Goal: Task Accomplishment & Management: Manage account settings

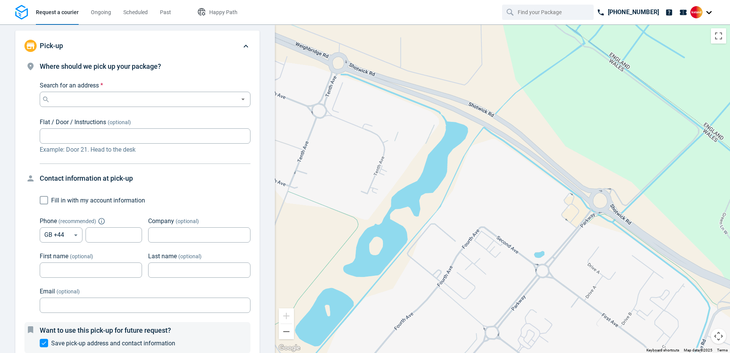
click at [705, 12] on div at bounding box center [702, 12] width 24 height 12
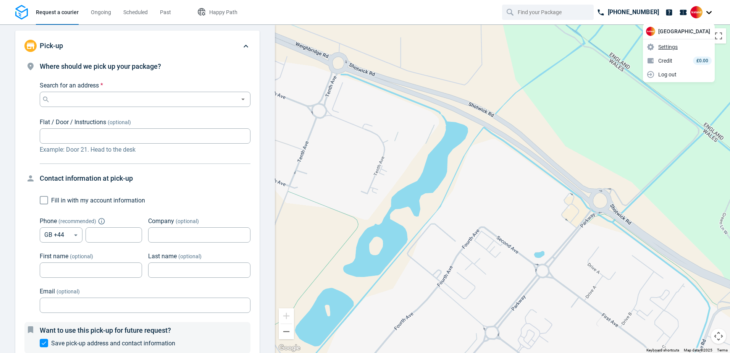
click at [677, 47] on span "Settings" at bounding box center [667, 47] width 19 height 8
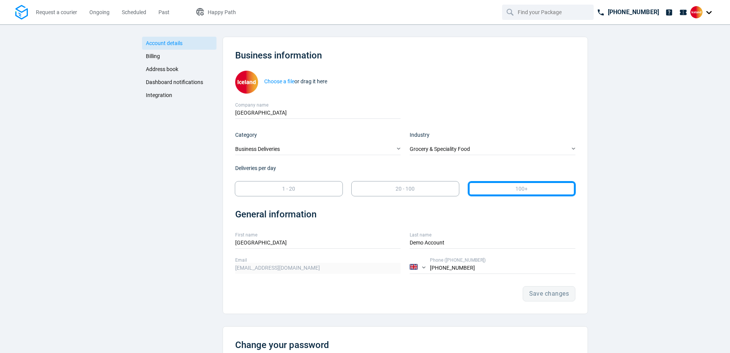
click at [148, 55] on span "Billing" at bounding box center [153, 56] width 14 height 6
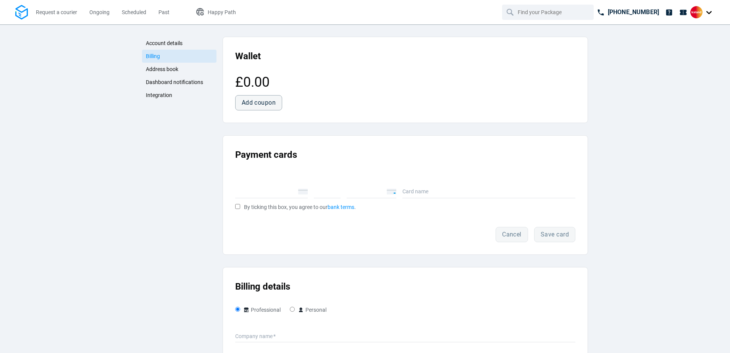
click at [155, 45] on span "Account details" at bounding box center [164, 43] width 37 height 6
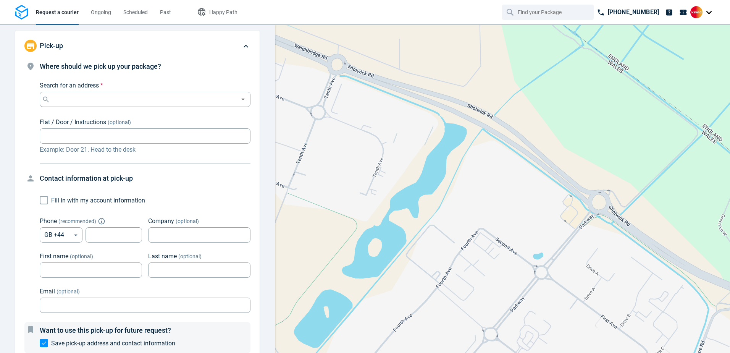
type input "12:00:00-14:00:00-189"
click at [710, 11] on div at bounding box center [702, 12] width 24 height 12
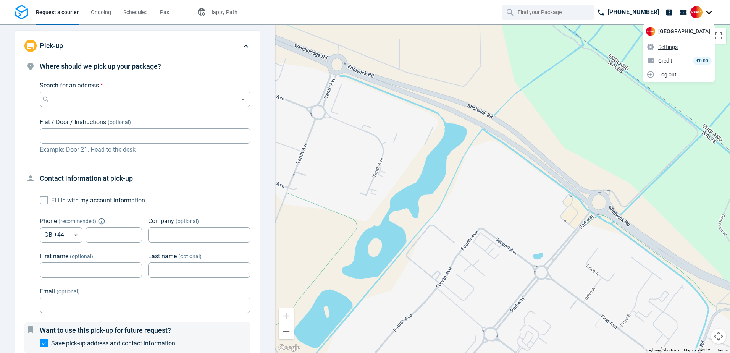
click at [677, 48] on span "Settings" at bounding box center [667, 47] width 19 height 8
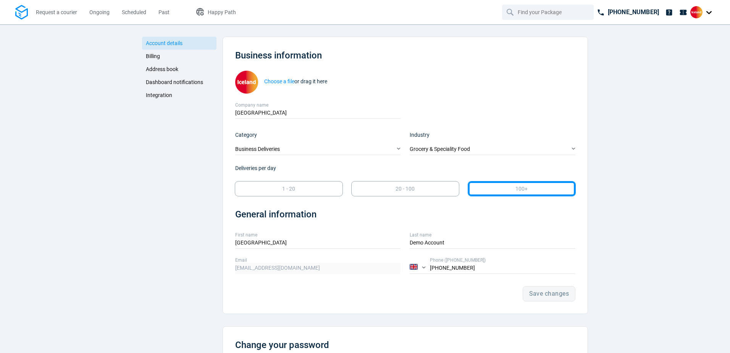
click at [172, 69] on span "Address book" at bounding box center [162, 69] width 32 height 6
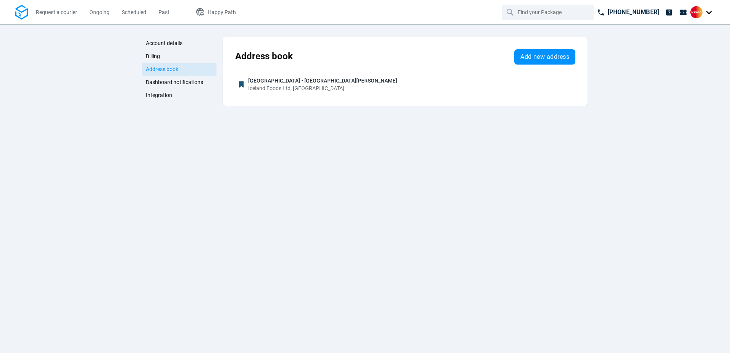
click at [153, 56] on span "Billing" at bounding box center [153, 56] width 14 height 6
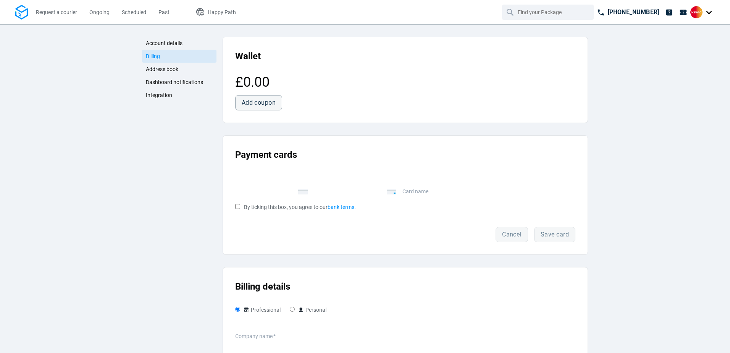
click at [169, 45] on span "Account details" at bounding box center [164, 43] width 37 height 6
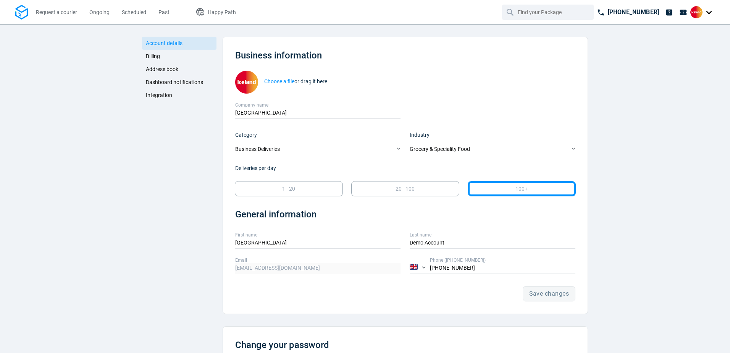
click at [170, 66] on link "Address book" at bounding box center [179, 69] width 74 height 13
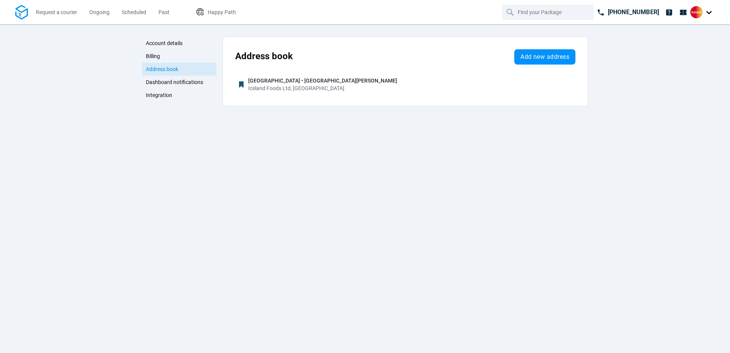
click at [174, 80] on span "Dashboard notifications" at bounding box center [174, 82] width 57 height 6
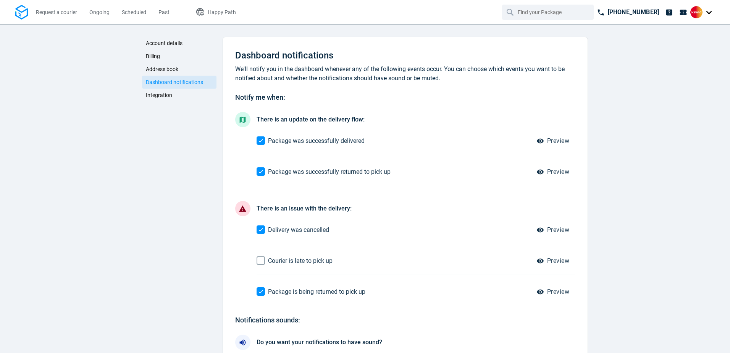
click at [167, 95] on span "Integration" at bounding box center [159, 95] width 26 height 6
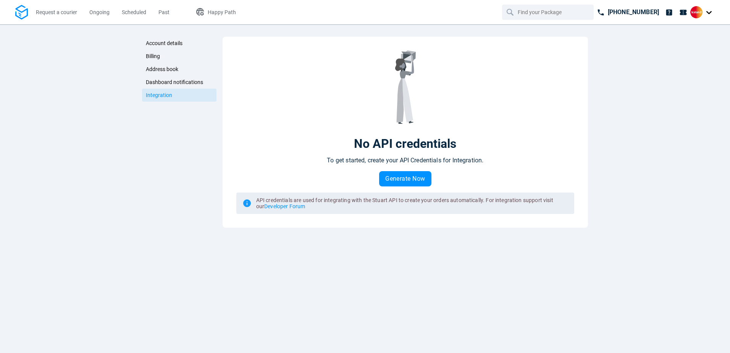
click at [171, 42] on span "Account details" at bounding box center [164, 43] width 37 height 6
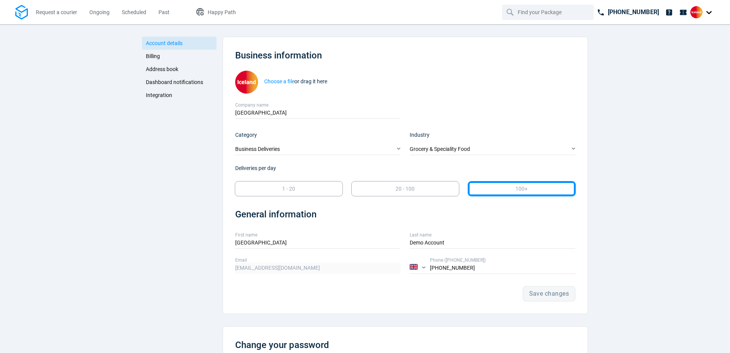
click at [144, 166] on div "Account details Billing Address book Dashboard notifications Integration" at bounding box center [179, 235] width 74 height 397
click at [151, 55] on span "Billing" at bounding box center [153, 56] width 14 height 6
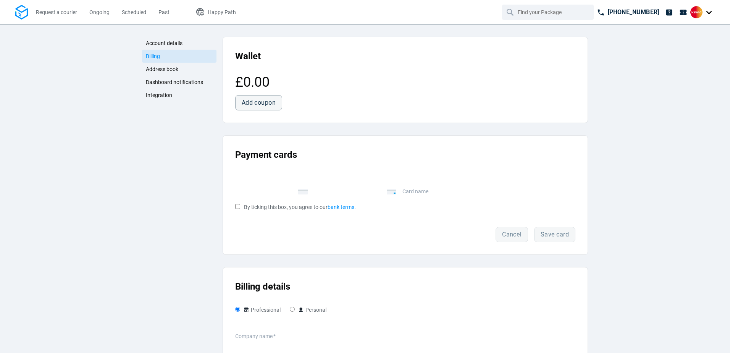
click at [158, 68] on span "Address book" at bounding box center [162, 69] width 32 height 6
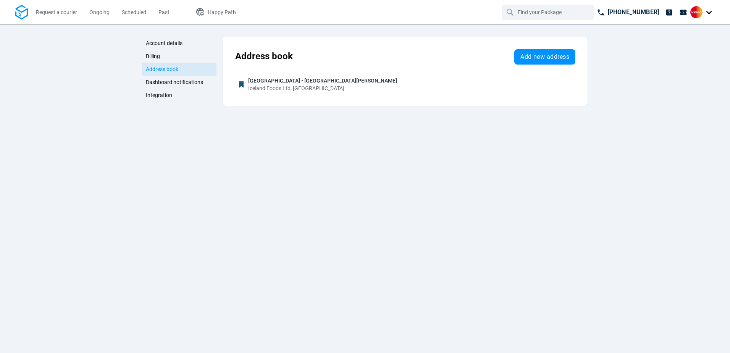
click at [168, 81] on span "Dashboard notifications" at bounding box center [174, 82] width 57 height 6
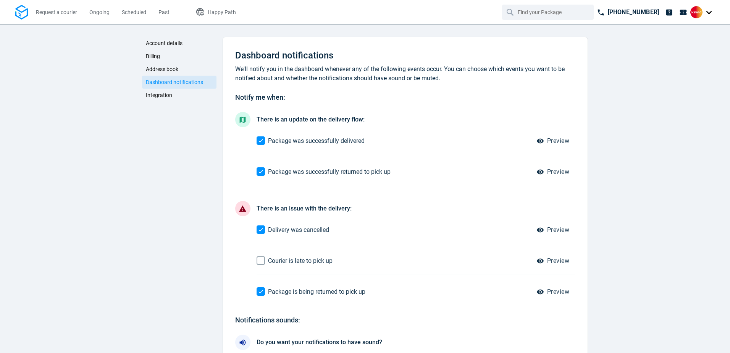
click at [160, 92] on span "Integration" at bounding box center [159, 95] width 26 height 6
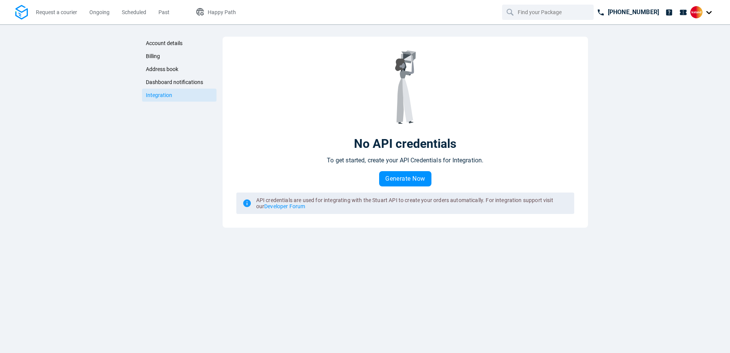
click at [180, 80] on span "Dashboard notifications" at bounding box center [174, 82] width 57 height 6
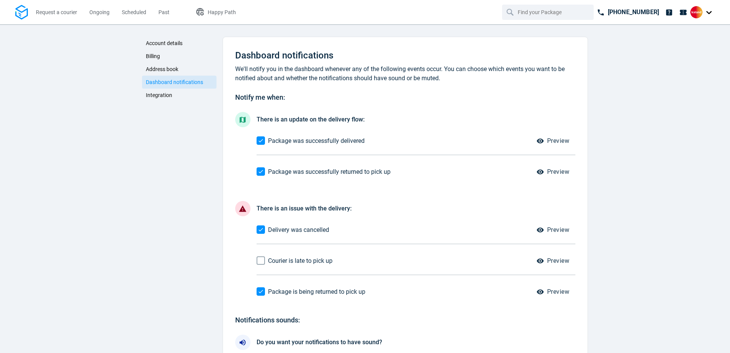
click at [161, 68] on span "Address book" at bounding box center [162, 69] width 32 height 6
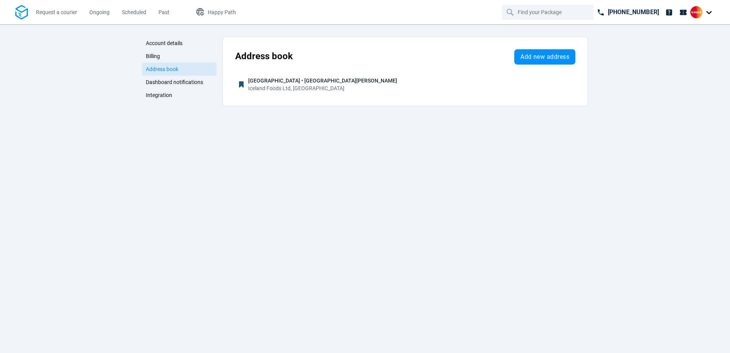
click at [154, 56] on span "Billing" at bounding box center [153, 56] width 14 height 6
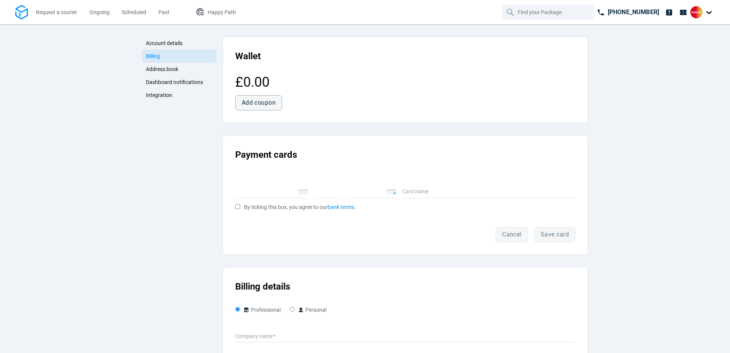
click at [164, 39] on link "Account details" at bounding box center [179, 43] width 74 height 13
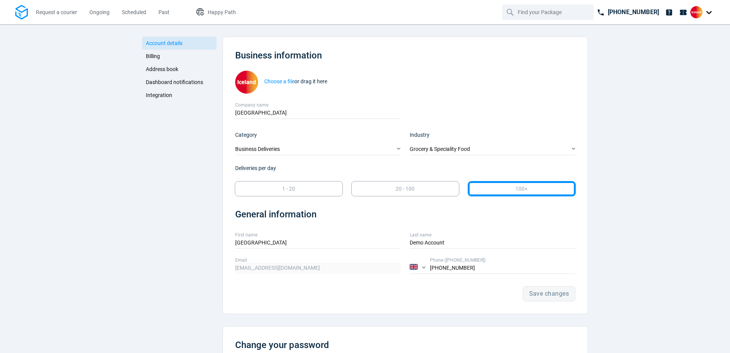
click at [152, 56] on span "Billing" at bounding box center [153, 56] width 14 height 6
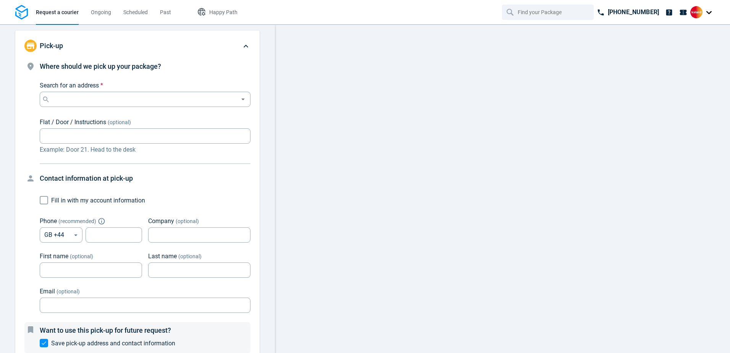
type input "12:00:00-14:00:00-189"
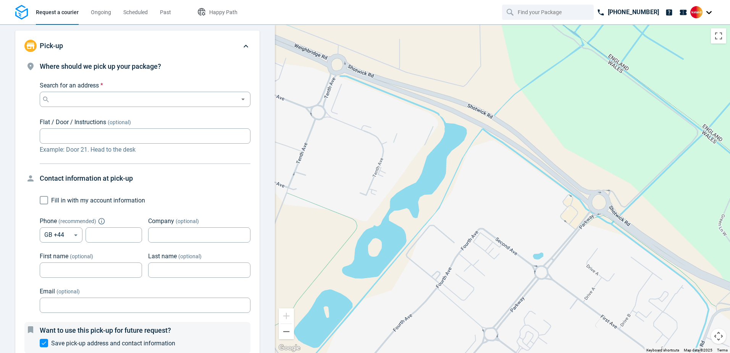
click at [706, 12] on div at bounding box center [702, 12] width 24 height 12
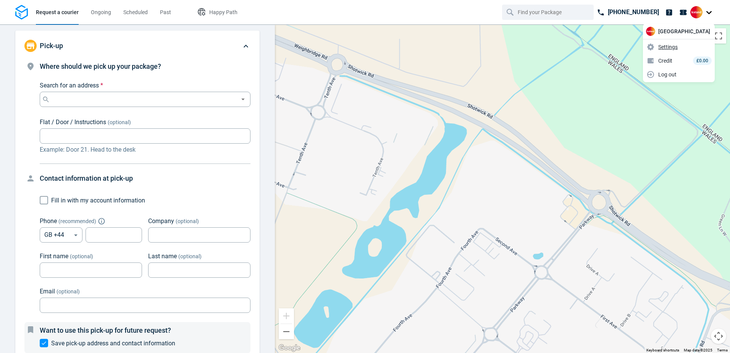
click at [677, 47] on span "Settings" at bounding box center [667, 47] width 19 height 8
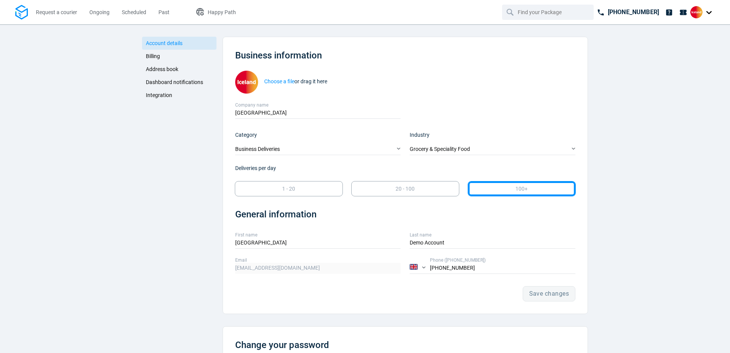
click at [713, 12] on div at bounding box center [702, 12] width 24 height 12
drag, startPoint x: 643, startPoint y: 137, endPoint x: 638, endPoint y: 136, distance: 4.7
click at [643, 138] on div "Account details Billing Address book Dashboard notifications Integration Accoun…" at bounding box center [365, 188] width 730 height 328
click at [171, 91] on link "Integration" at bounding box center [179, 95] width 74 height 13
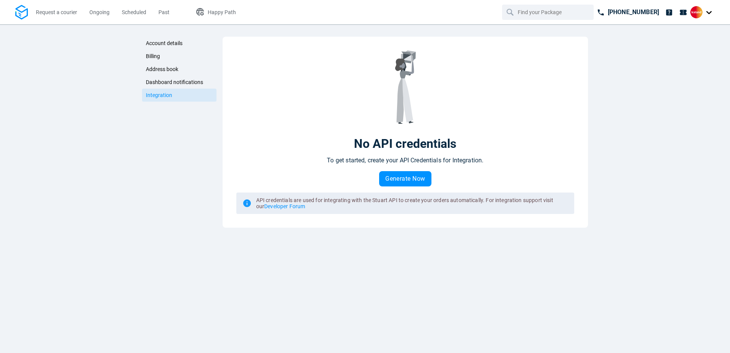
click at [170, 78] on link "Dashboard notifications" at bounding box center [179, 82] width 74 height 13
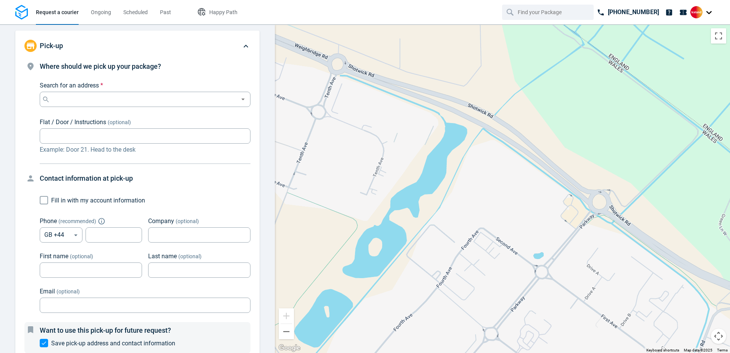
click at [704, 15] on div at bounding box center [702, 12] width 24 height 12
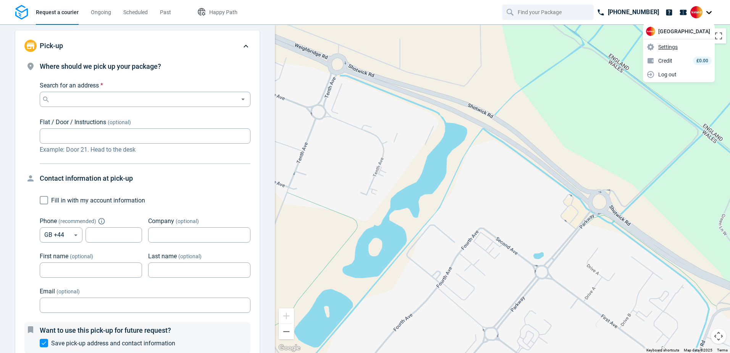
click at [677, 45] on span "Settings" at bounding box center [667, 47] width 19 height 8
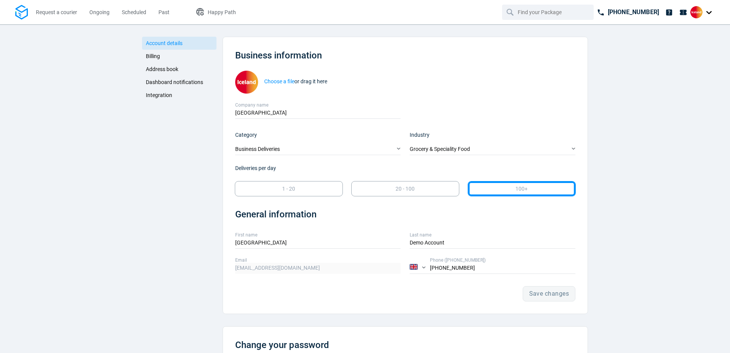
click at [152, 54] on span "Billing" at bounding box center [153, 56] width 14 height 6
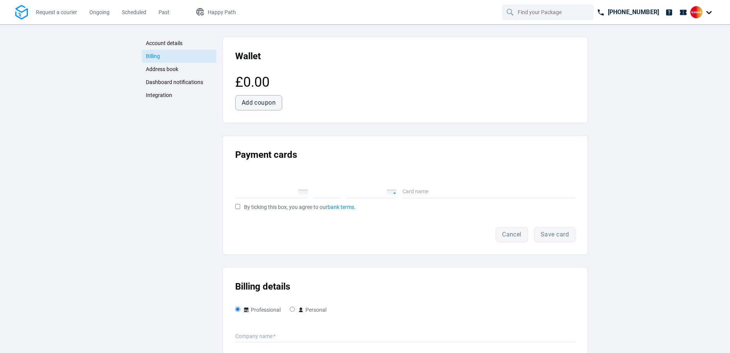
click at [390, 241] on div "Cancel Save card" at bounding box center [405, 234] width 340 height 15
click at [338, 206] on link "bank terms" at bounding box center [340, 207] width 27 height 6
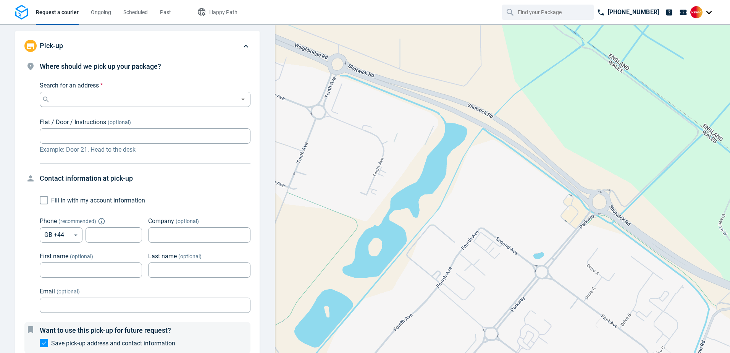
click at [709, 13] on div at bounding box center [702, 12] width 24 height 12
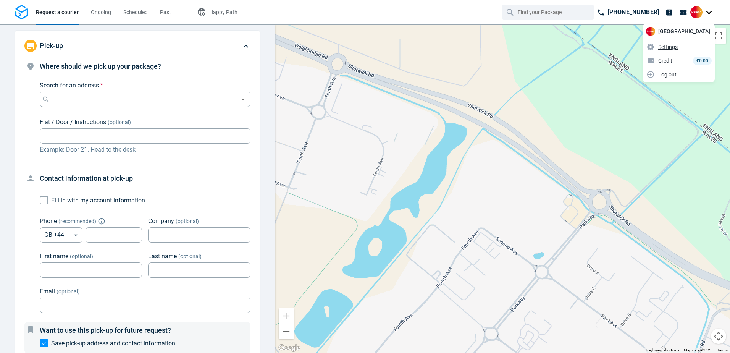
click at [677, 45] on span "Settings" at bounding box center [667, 47] width 19 height 8
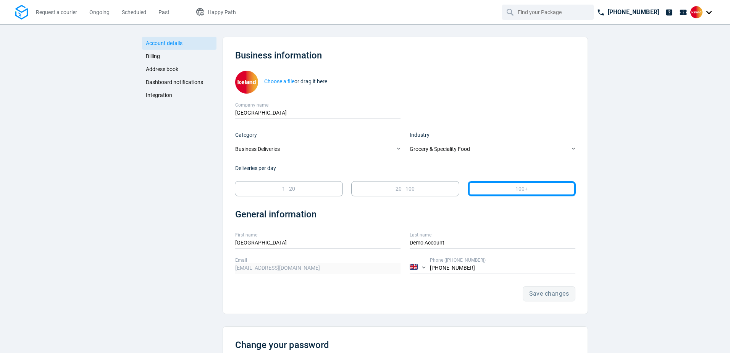
click at [161, 45] on span "Account details" at bounding box center [164, 43] width 37 height 6
click at [148, 55] on span "Billing" at bounding box center [153, 56] width 14 height 6
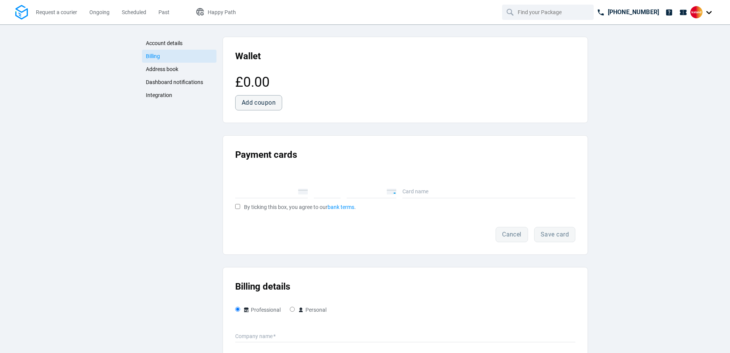
click at [164, 71] on span "Address book" at bounding box center [162, 69] width 32 height 6
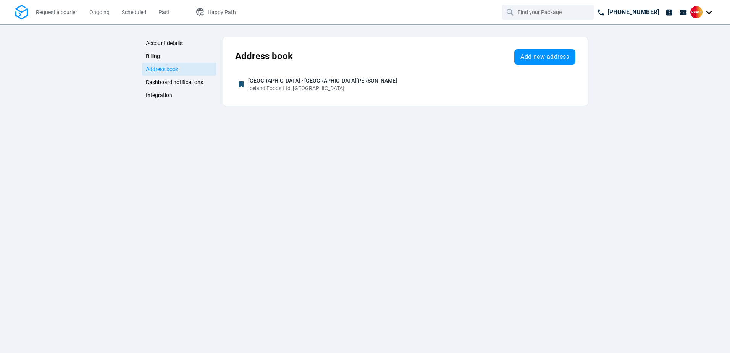
click at [167, 81] on span "Dashboard notifications" at bounding box center [174, 82] width 57 height 6
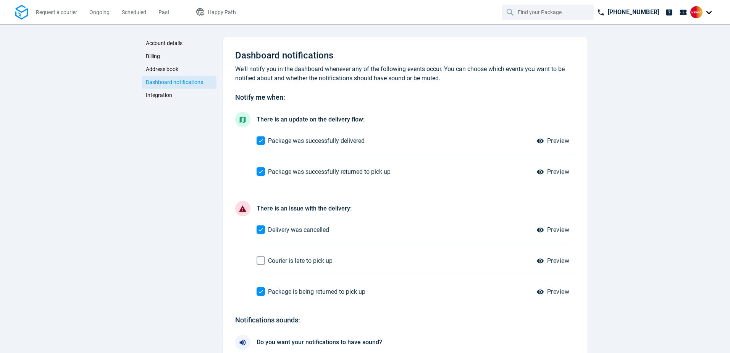
click at [163, 95] on span "Integration" at bounding box center [159, 95] width 26 height 6
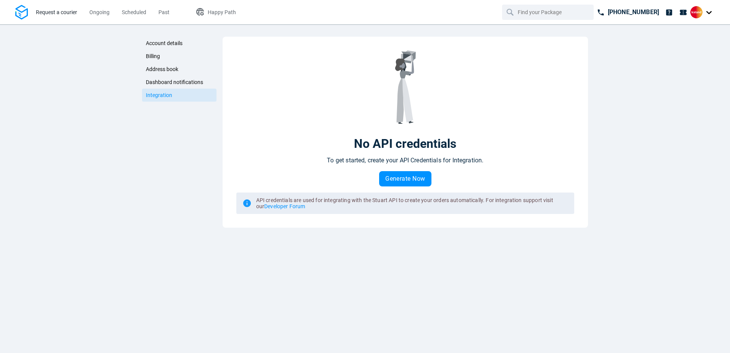
click at [68, 13] on span "Request a courier" at bounding box center [56, 12] width 41 height 6
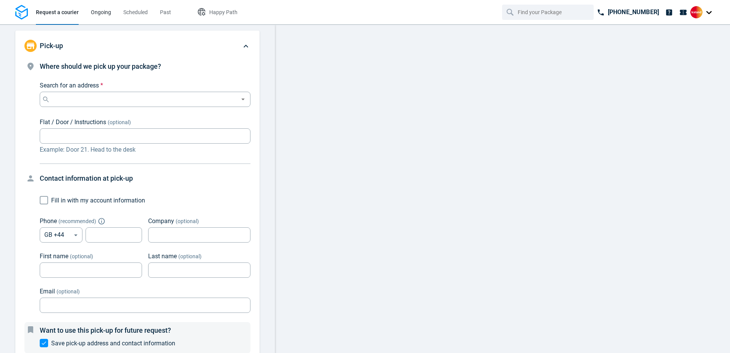
click at [94, 10] on span "Ongoing" at bounding box center [101, 12] width 20 height 6
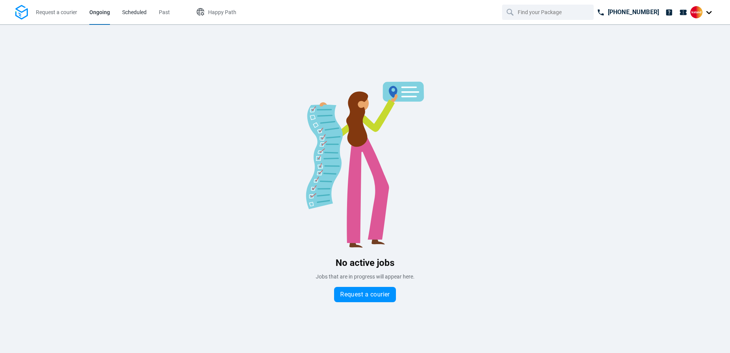
click at [128, 13] on span "Scheduled" at bounding box center [134, 12] width 24 height 6
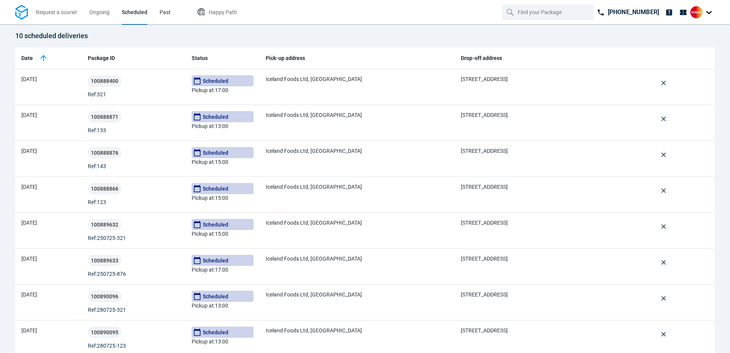
click at [161, 13] on span "Past" at bounding box center [165, 12] width 11 height 6
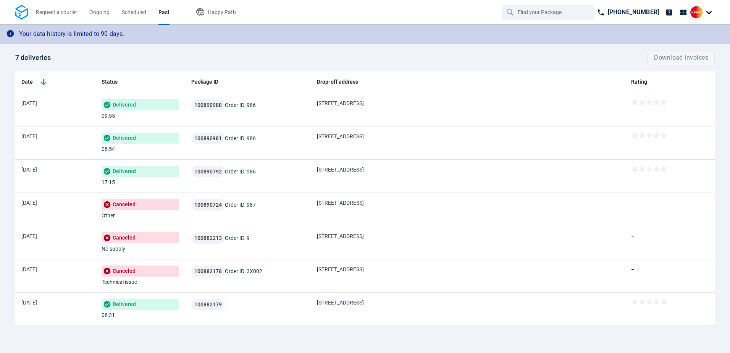
click at [698, 13] on img at bounding box center [696, 12] width 12 height 12
click at [680, 45] on span "Settings" at bounding box center [681, 47] width 19 height 8
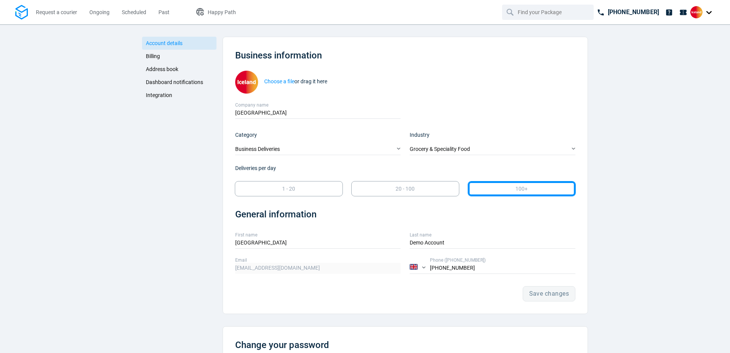
click at [155, 92] on span "Integration" at bounding box center [159, 95] width 26 height 6
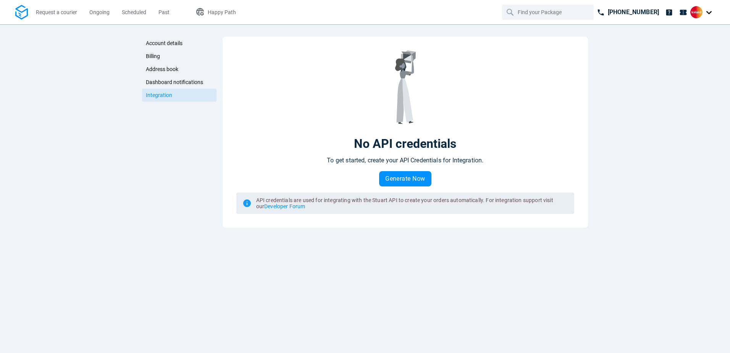
click at [160, 81] on span "Dashboard notifications" at bounding box center [174, 82] width 57 height 6
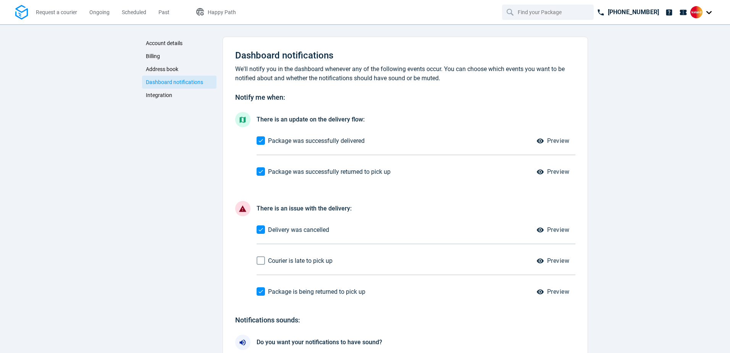
click at [163, 68] on span "Address book" at bounding box center [162, 69] width 32 height 6
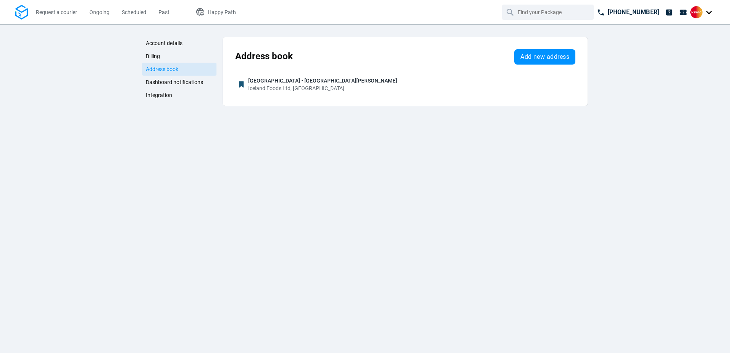
click at [153, 53] on span "Billing" at bounding box center [153, 56] width 14 height 6
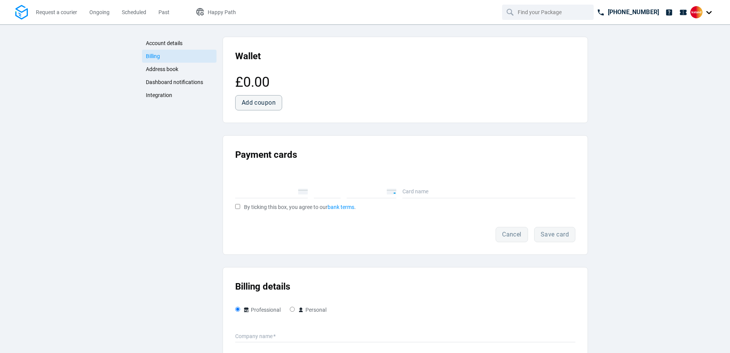
click at [157, 43] on span "Account details" at bounding box center [164, 43] width 37 height 6
